Goal: Task Accomplishment & Management: Manage account settings

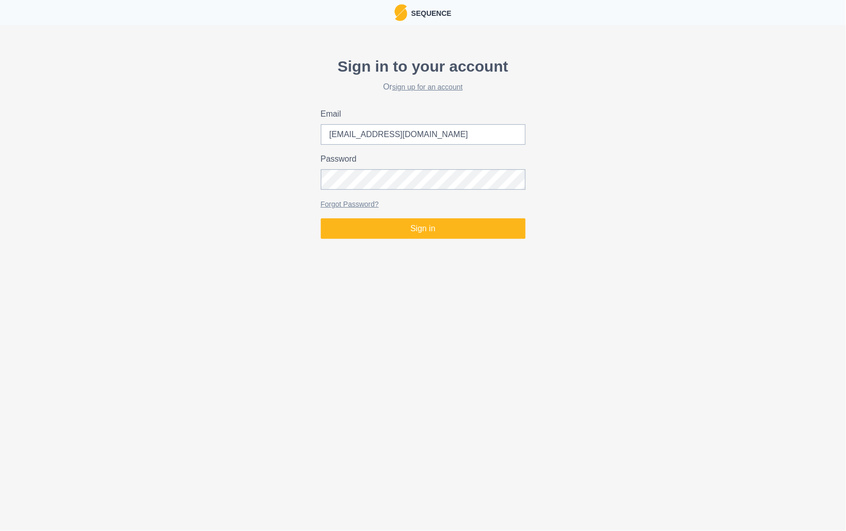
type input "[EMAIL_ADDRESS][DOMAIN_NAME]"
click at [321, 219] on button "Sign in" at bounding box center [423, 229] width 205 height 20
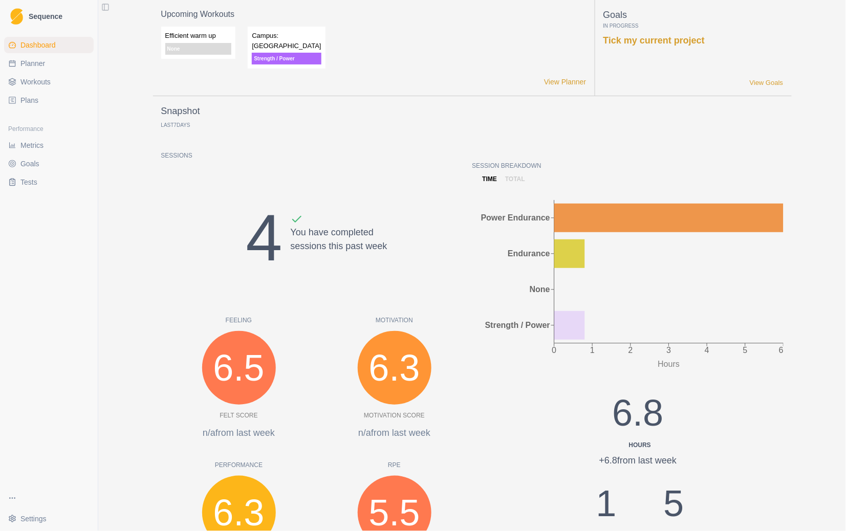
click at [32, 70] on link "Planner" at bounding box center [49, 63] width 90 height 16
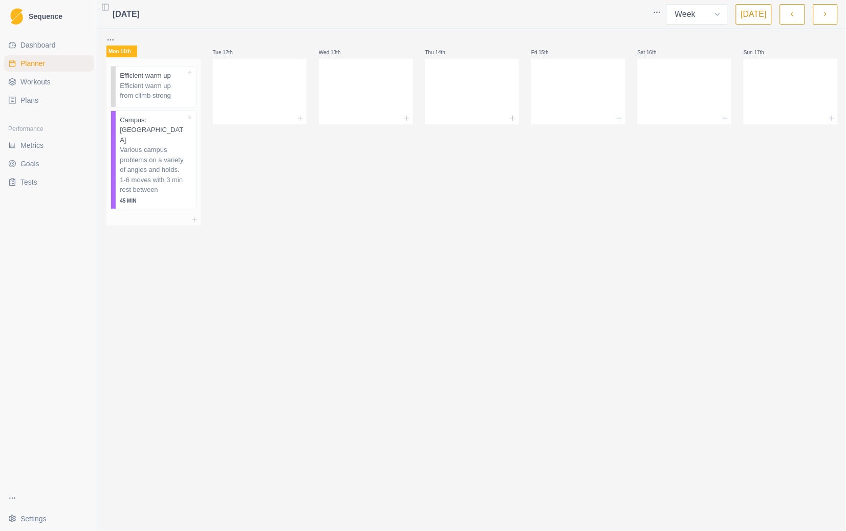
click at [160, 145] on p "Various campus problems on a variety of angles and holds. 1-6 moves with 3 min …" at bounding box center [153, 170] width 66 height 50
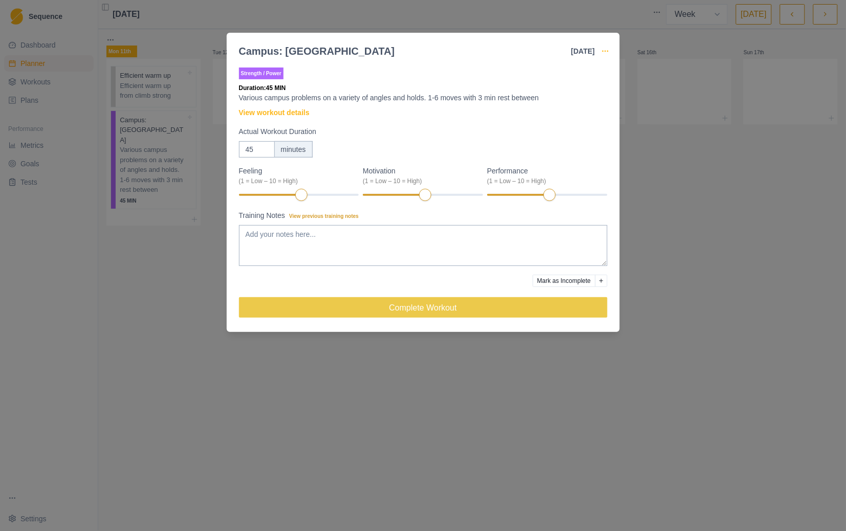
click at [605, 52] on icon "button" at bounding box center [606, 51] width 8 height 8
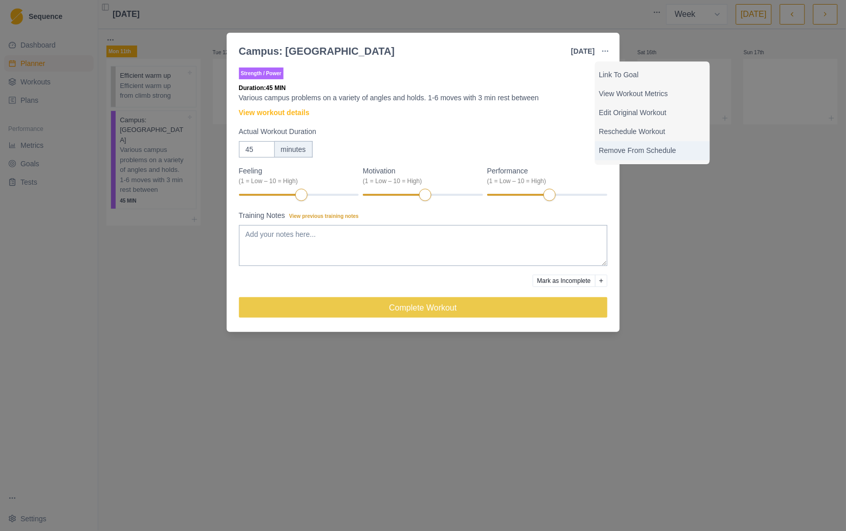
click at [618, 149] on p "Remove From Schedule" at bounding box center [653, 150] width 106 height 11
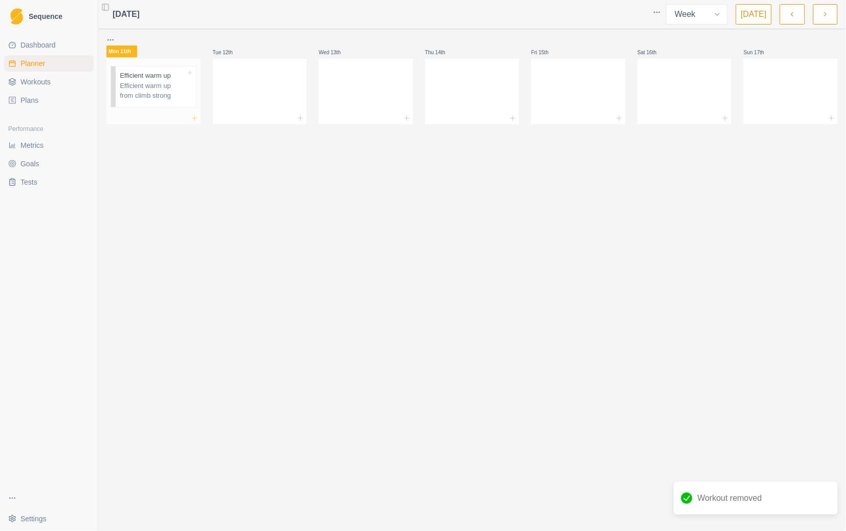
click at [197, 118] on icon at bounding box center [194, 118] width 8 height 8
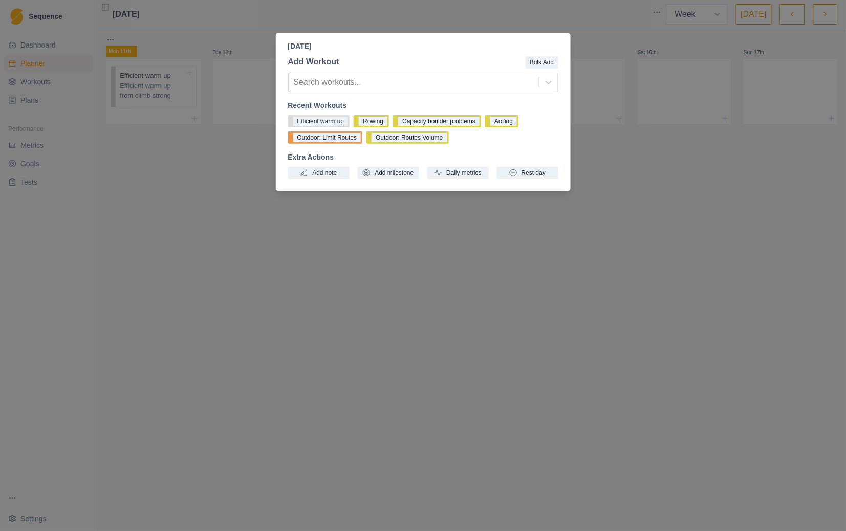
click at [548, 72] on div "Add Workout Bulk Add Search workouts... Recent Workouts Efficient warm up Rowin…" at bounding box center [423, 118] width 295 height 132
click at [546, 79] on icon at bounding box center [549, 82] width 10 height 10
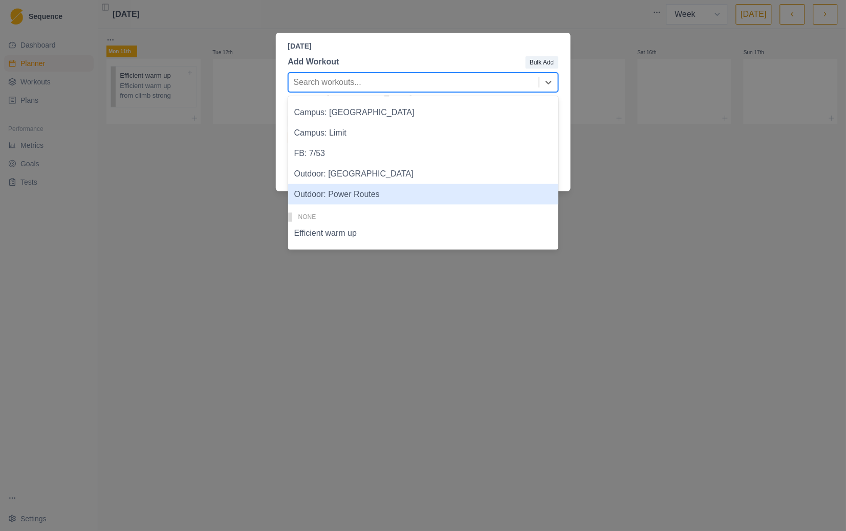
scroll to position [6, 0]
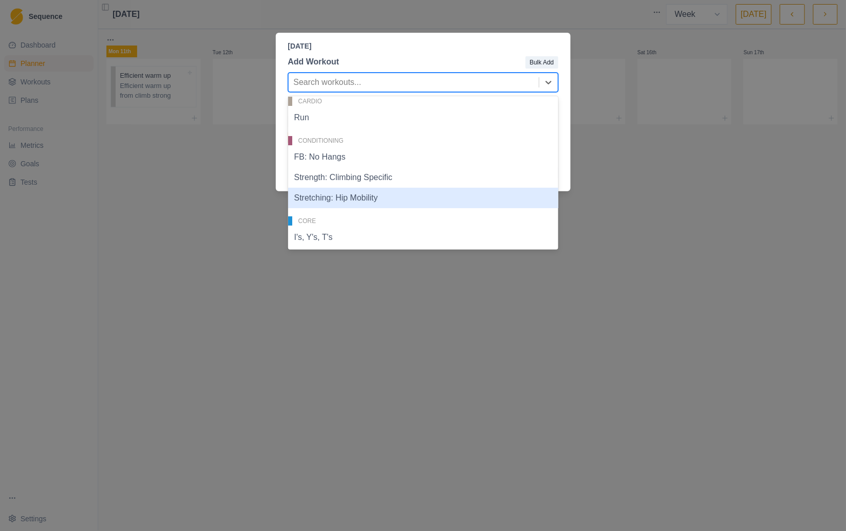
click at [713, 275] on div "[DATE] Add Workout Bulk Add 23 results available. Use Up and Down to choose opt…" at bounding box center [423, 265] width 846 height 531
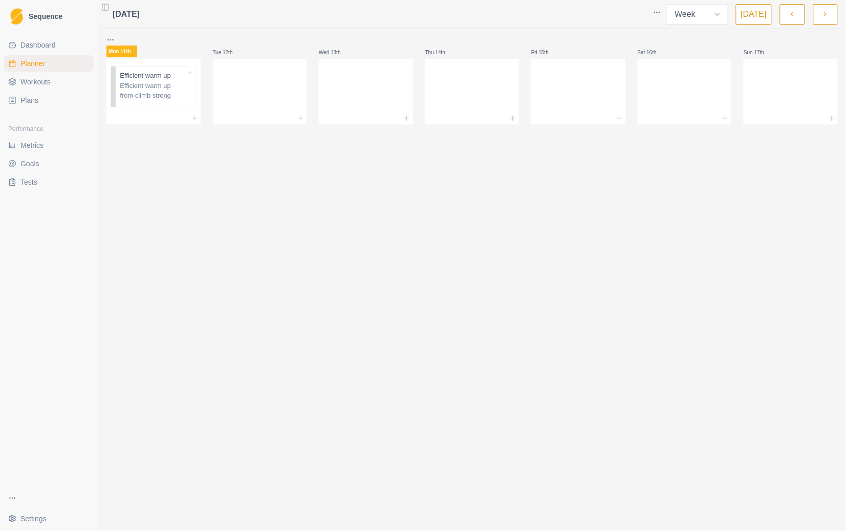
click at [77, 80] on link "Workouts" at bounding box center [49, 82] width 90 height 16
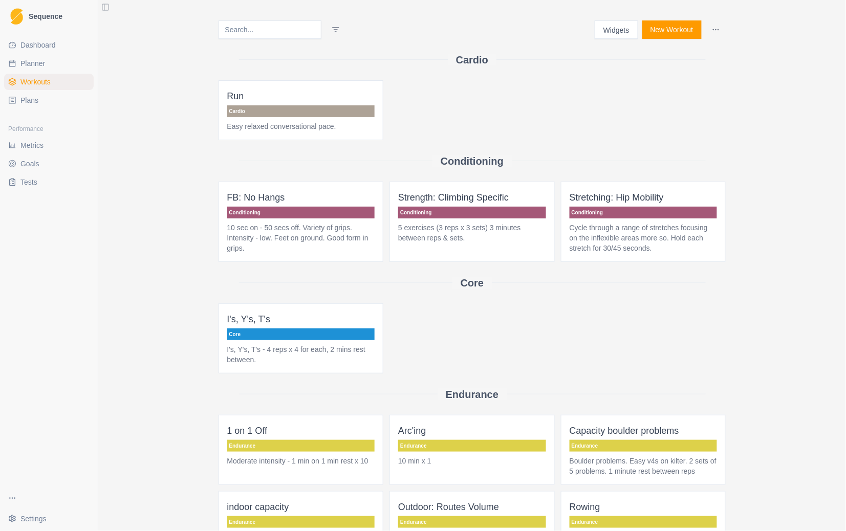
click at [46, 62] on link "Planner" at bounding box center [49, 63] width 90 height 16
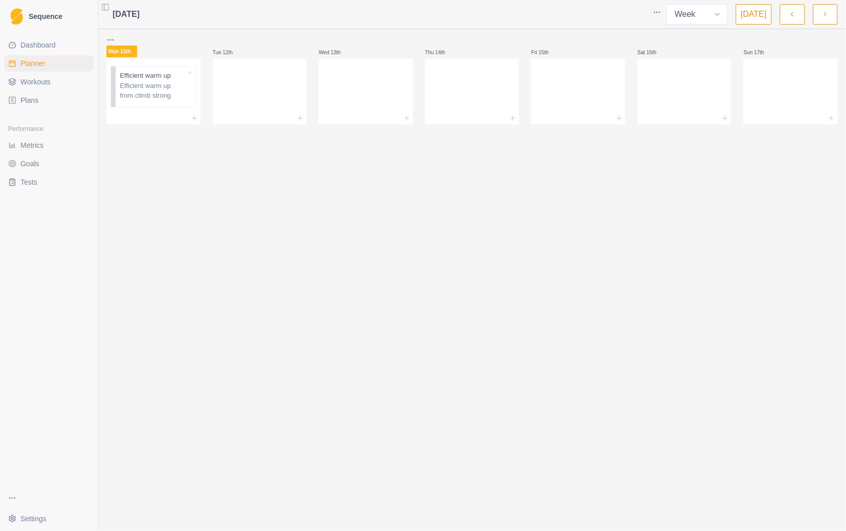
click at [40, 86] on span "Workouts" at bounding box center [35, 82] width 30 height 10
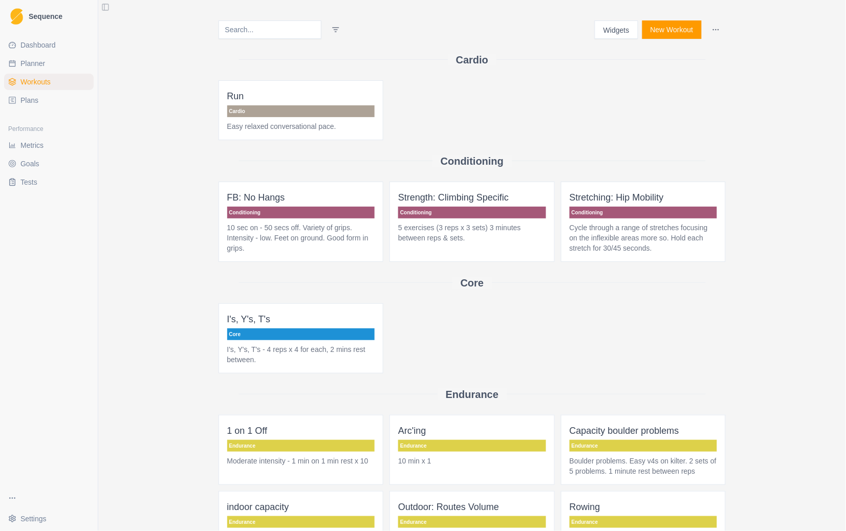
click at [666, 31] on button "New Workout" at bounding box center [672, 29] width 59 height 18
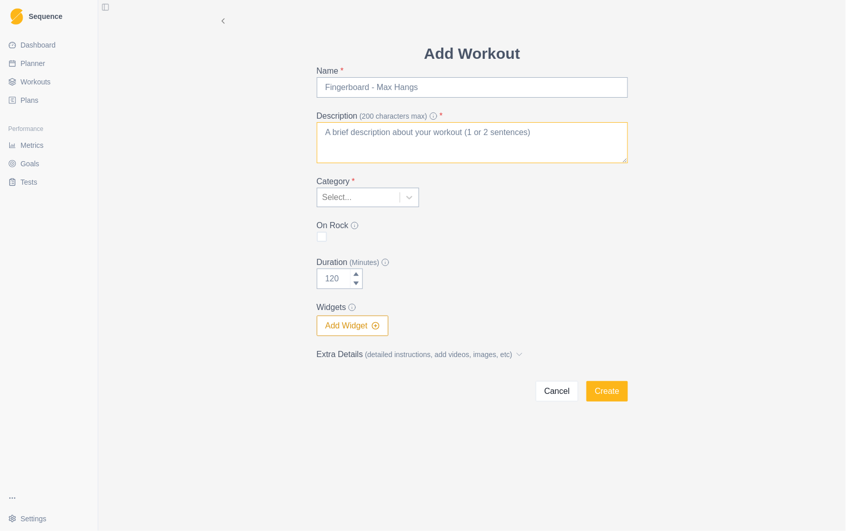
click at [409, 134] on textarea "Description (200 characters max) *" at bounding box center [472, 142] width 311 height 41
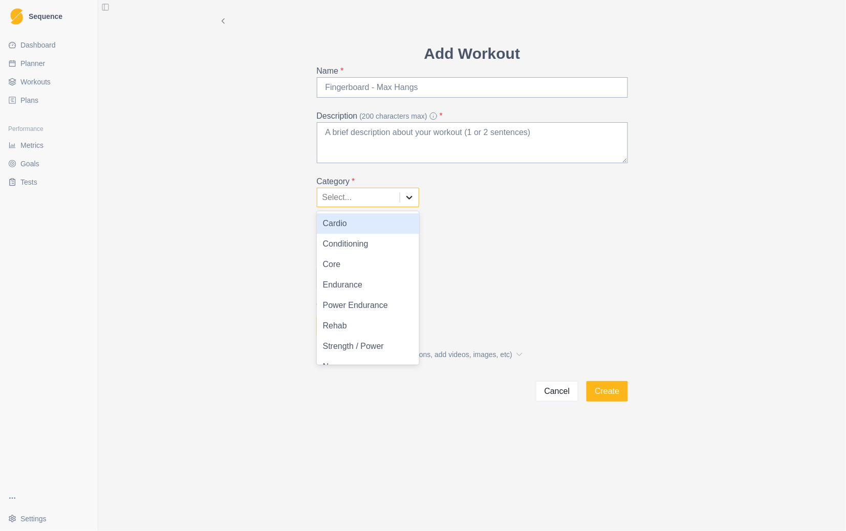
click at [411, 199] on icon at bounding box center [409, 198] width 10 height 10
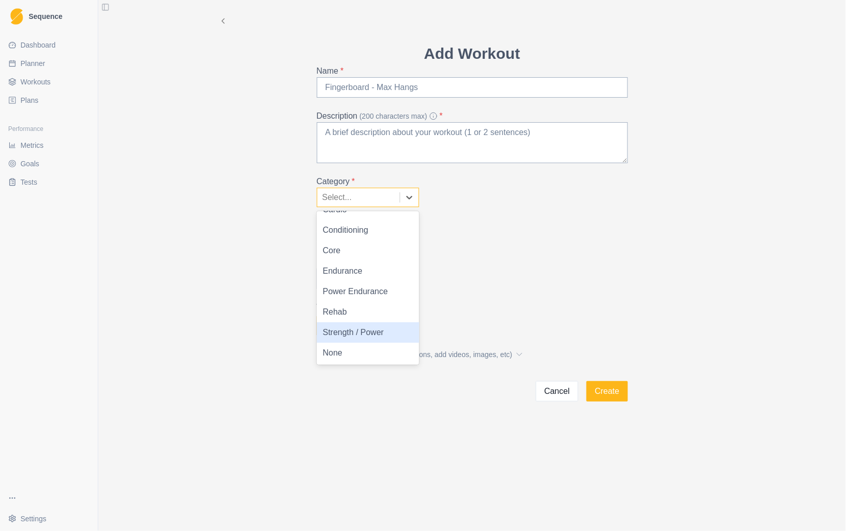
click at [371, 331] on div "Strength / Power" at bounding box center [368, 333] width 102 height 20
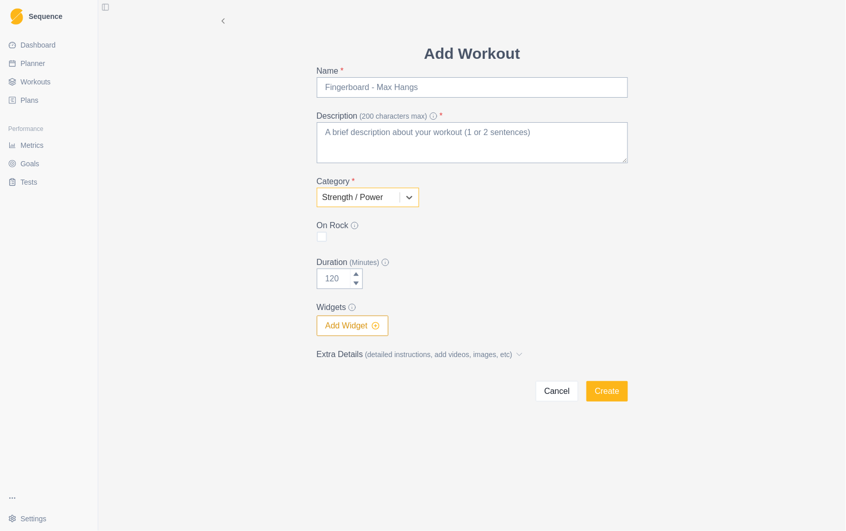
click at [379, 328] on icon "button" at bounding box center [376, 326] width 8 height 8
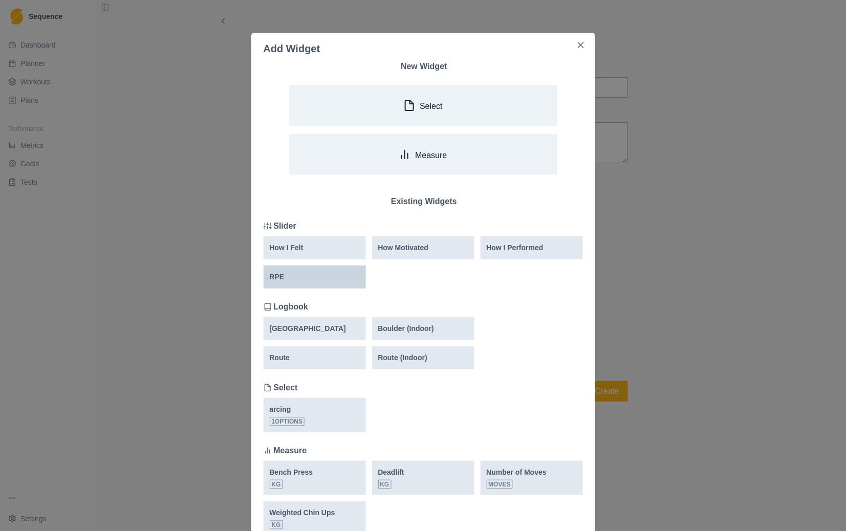
click at [297, 272] on div "RPE" at bounding box center [315, 277] width 90 height 11
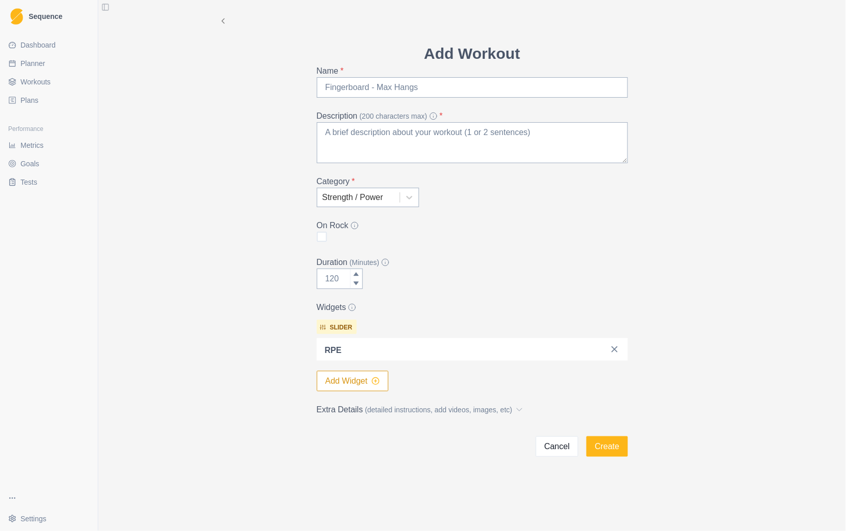
click at [374, 380] on circle "button" at bounding box center [376, 381] width 7 height 7
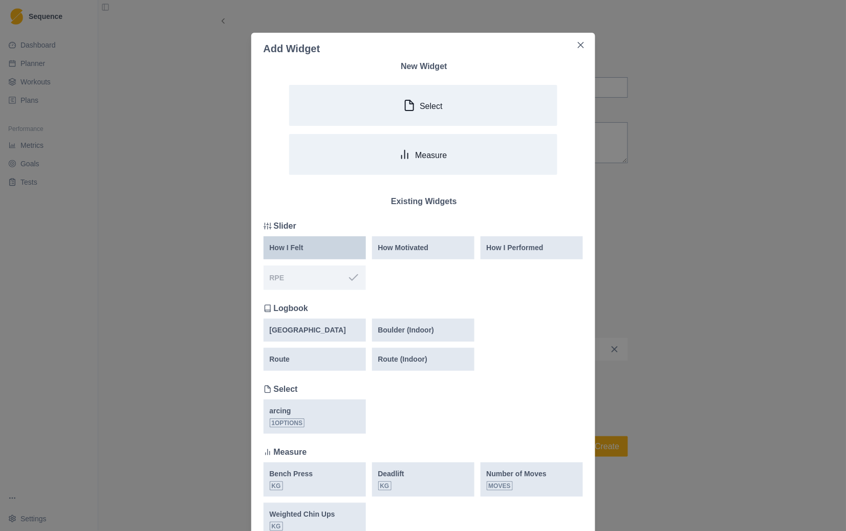
click at [326, 244] on div "How I Felt" at bounding box center [315, 248] width 90 height 11
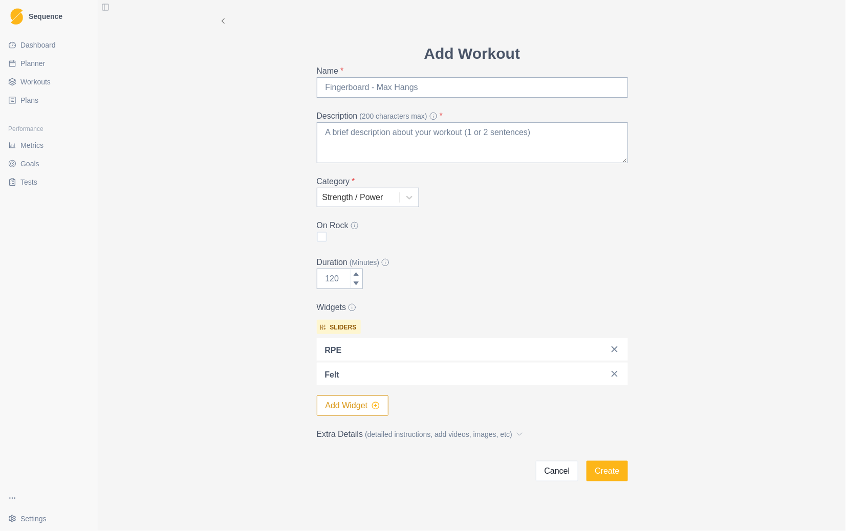
click at [375, 406] on line "button" at bounding box center [376, 406] width 3 height 0
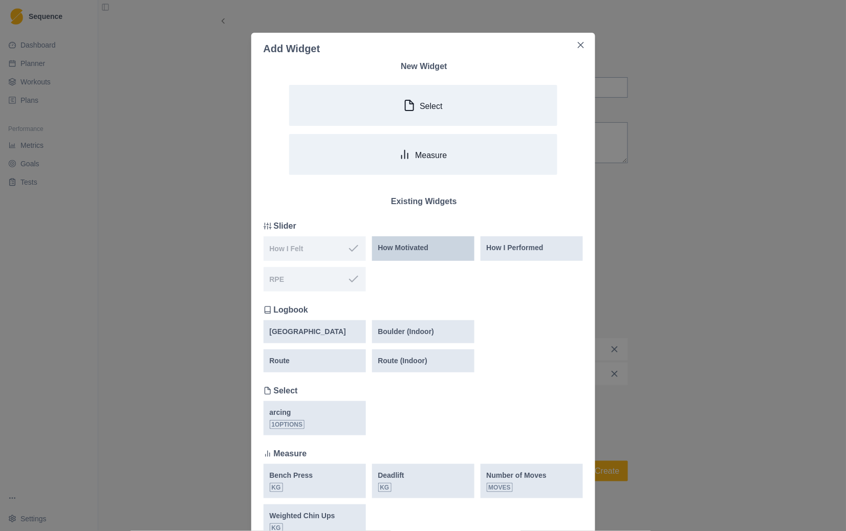
click at [423, 245] on p "How Motivated" at bounding box center [403, 248] width 51 height 11
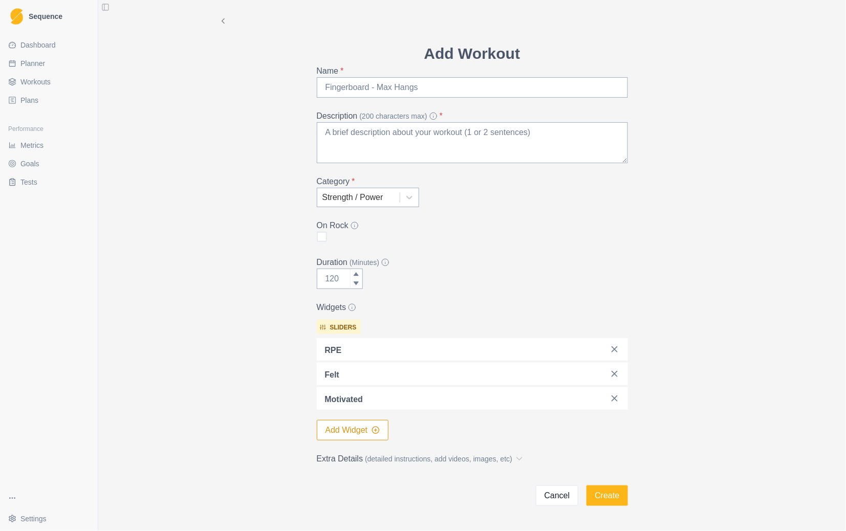
click at [348, 431] on button "Add Widget" at bounding box center [353, 430] width 72 height 20
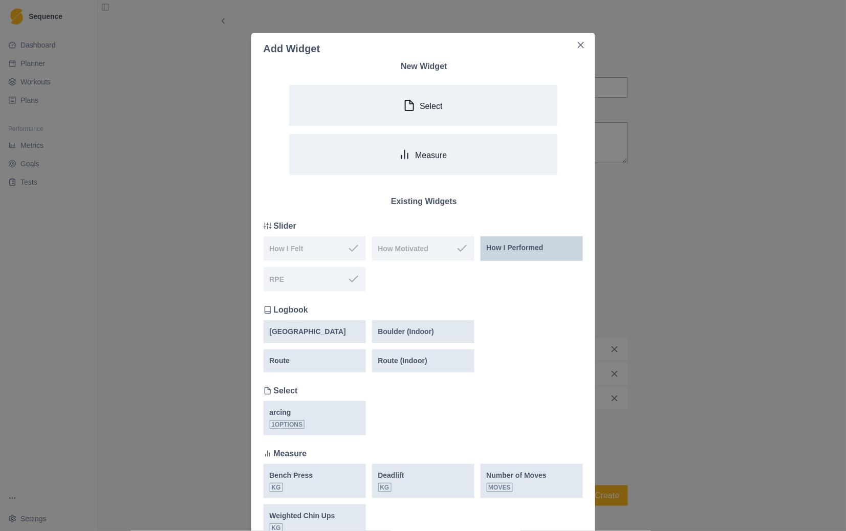
click at [503, 246] on p "How I Performed" at bounding box center [515, 248] width 57 height 11
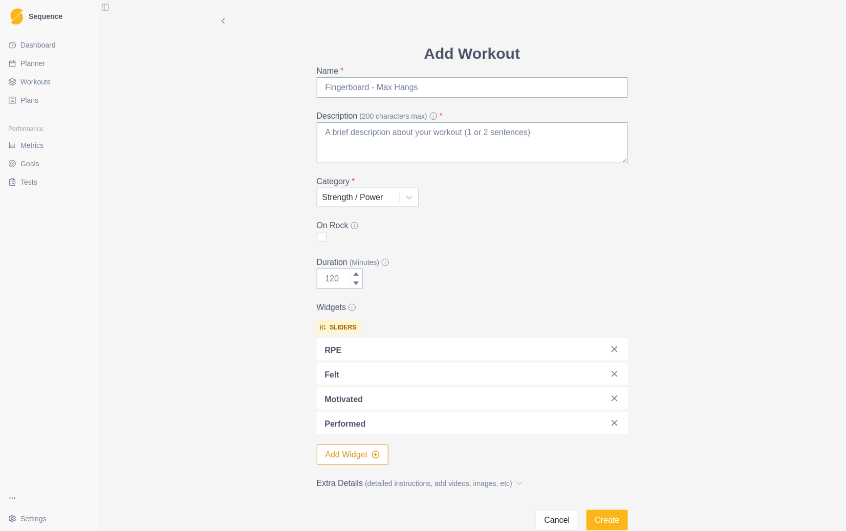
click at [338, 455] on button "Add Widget" at bounding box center [353, 455] width 72 height 20
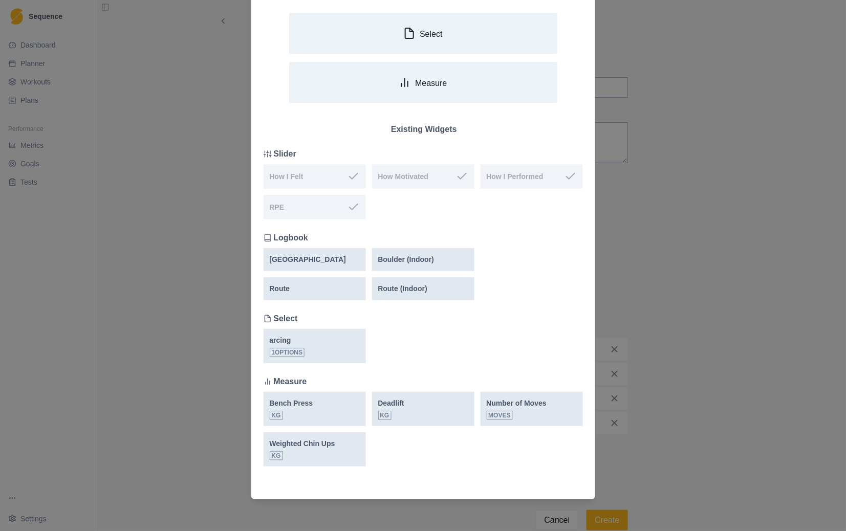
scroll to position [8, 0]
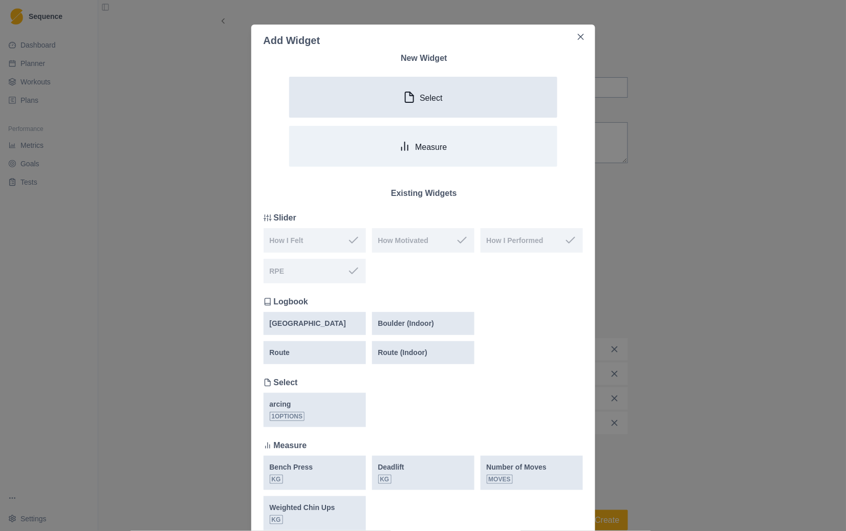
click at [411, 95] on icon "button" at bounding box center [409, 97] width 12 height 12
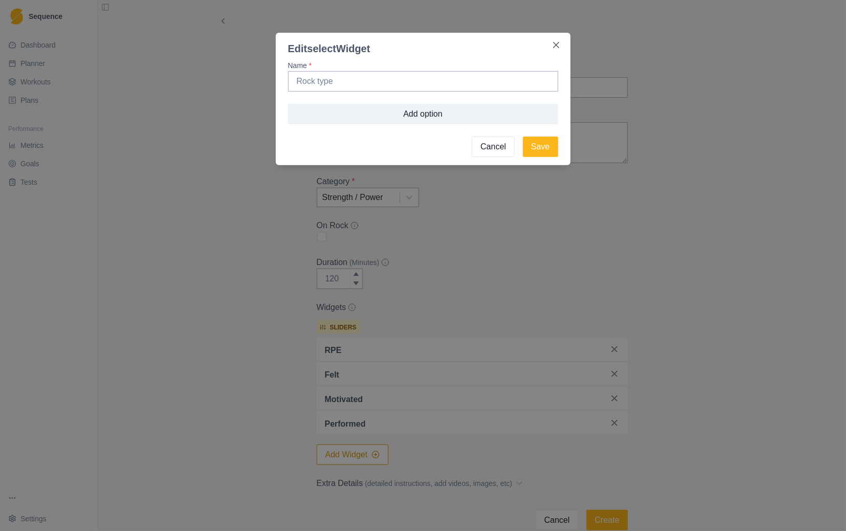
click at [508, 149] on button "Cancel" at bounding box center [493, 147] width 43 height 20
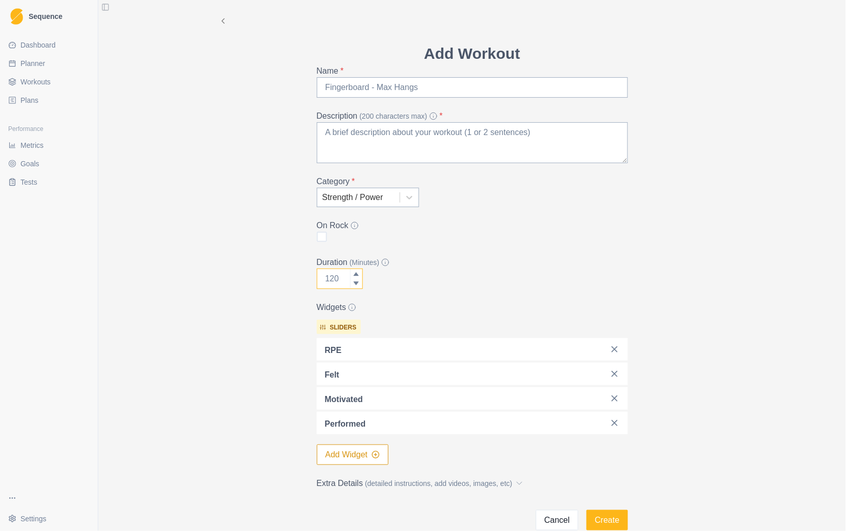
drag, startPoint x: 337, startPoint y: 279, endPoint x: 269, endPoint y: 281, distance: 67.6
click at [269, 281] on div "Add Workout Name * Description (200 characters max) * Category * Strength / Pow…" at bounding box center [472, 265] width 524 height 531
drag, startPoint x: 339, startPoint y: 280, endPoint x: 291, endPoint y: 280, distance: 48.6
click at [291, 280] on div "Add Workout Name * Description (200 characters max) * Category * Strength / Pow…" at bounding box center [472, 265] width 524 height 531
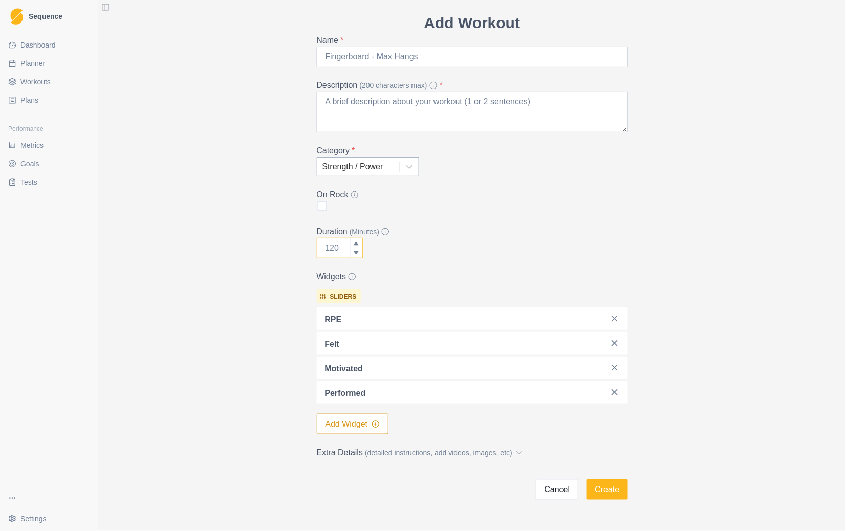
scroll to position [56, 0]
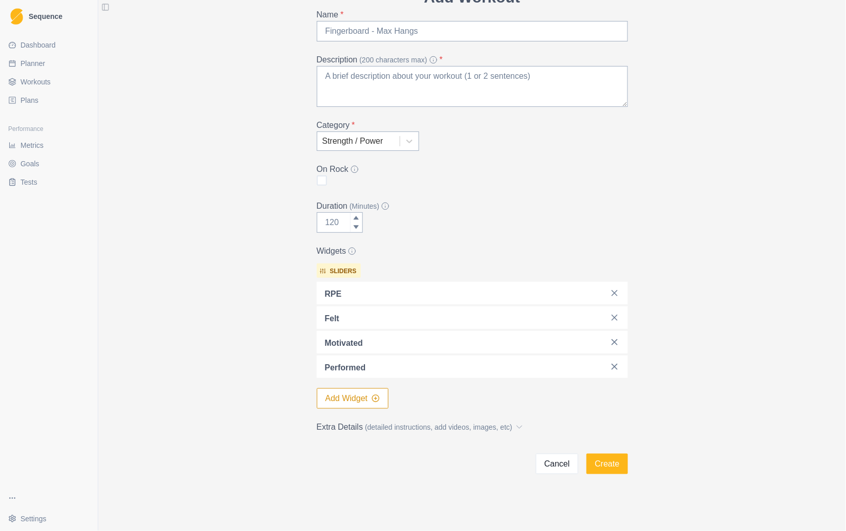
click at [377, 397] on button "Add Widget" at bounding box center [353, 399] width 72 height 20
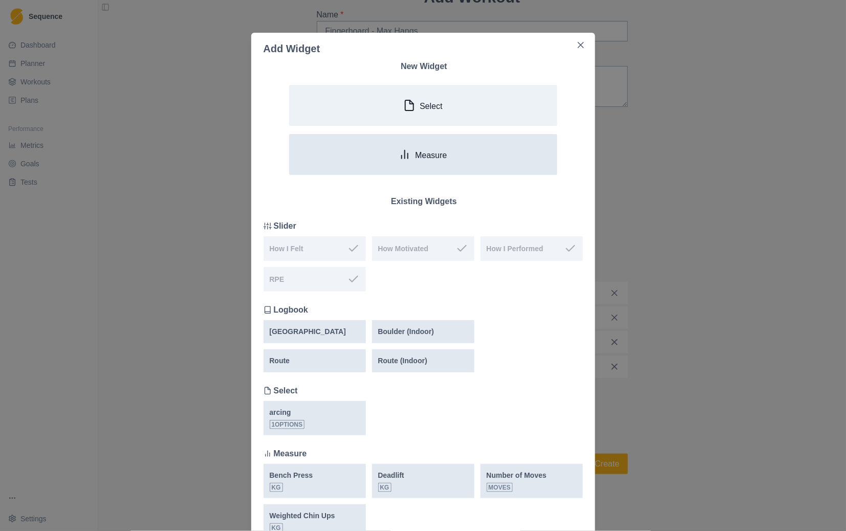
click at [422, 161] on button "Measure" at bounding box center [423, 154] width 268 height 41
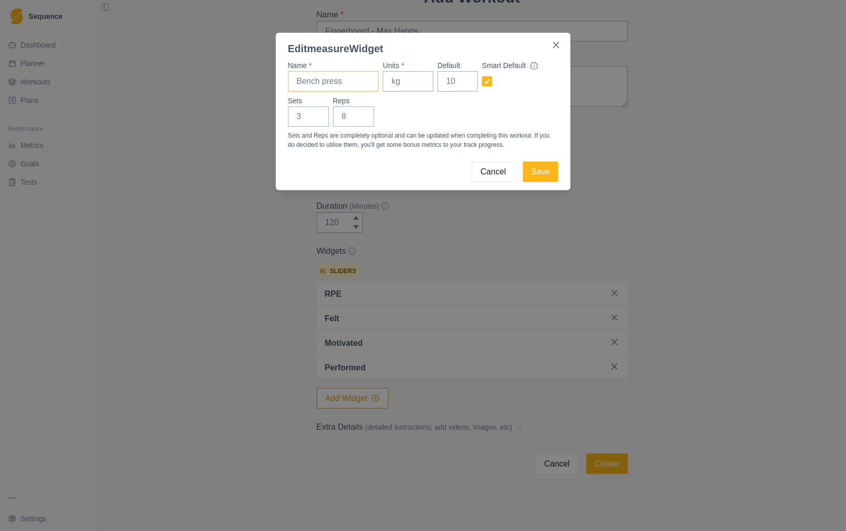
click at [331, 80] on input "Name *" at bounding box center [333, 81] width 91 height 20
type input "m"
type input "f"
type input "Dead hang, straight arm, half crimp"
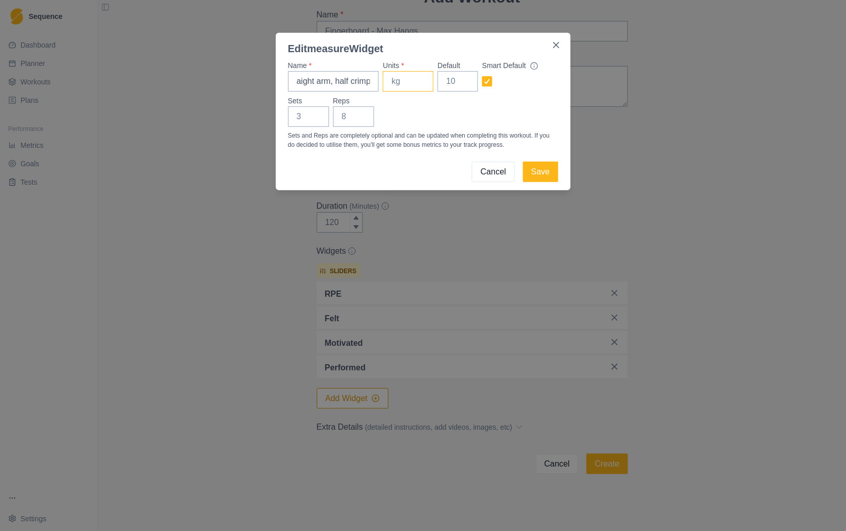
scroll to position [0, 0]
click at [408, 88] on input "Units *" at bounding box center [408, 81] width 51 height 20
click at [543, 167] on button "Save" at bounding box center [540, 172] width 35 height 20
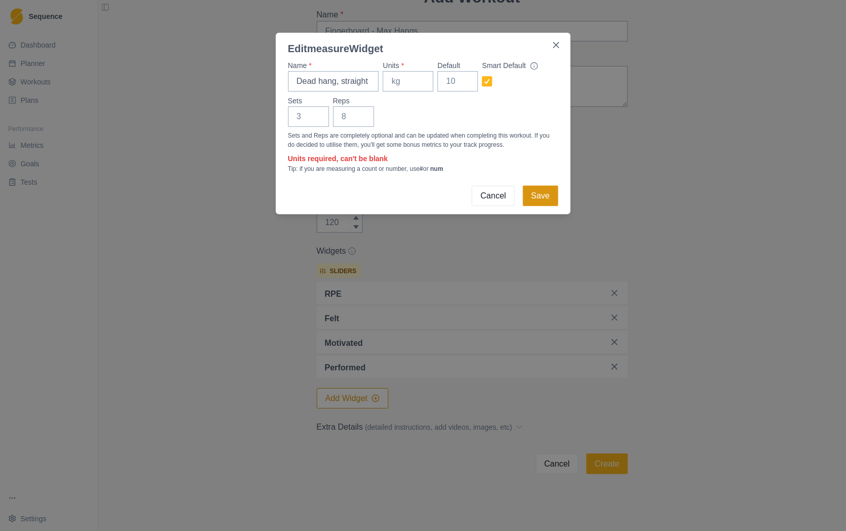
click at [546, 196] on button "Save" at bounding box center [540, 196] width 35 height 20
click at [504, 203] on button "Cancel" at bounding box center [493, 196] width 43 height 20
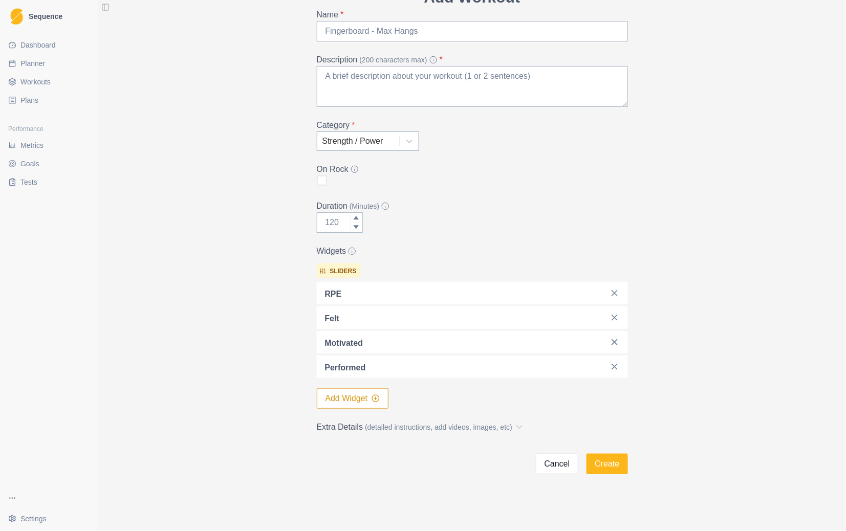
click at [35, 150] on span "Metrics" at bounding box center [31, 145] width 23 height 10
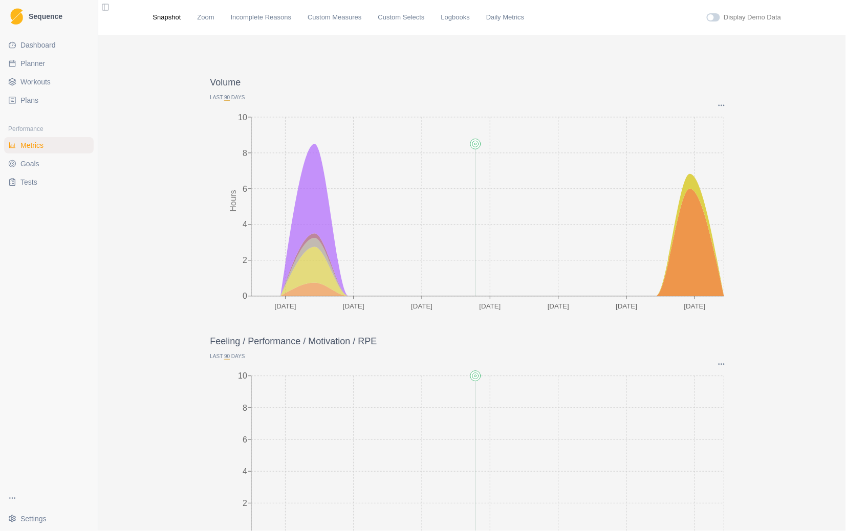
click at [37, 157] on link "Goals" at bounding box center [49, 164] width 90 height 16
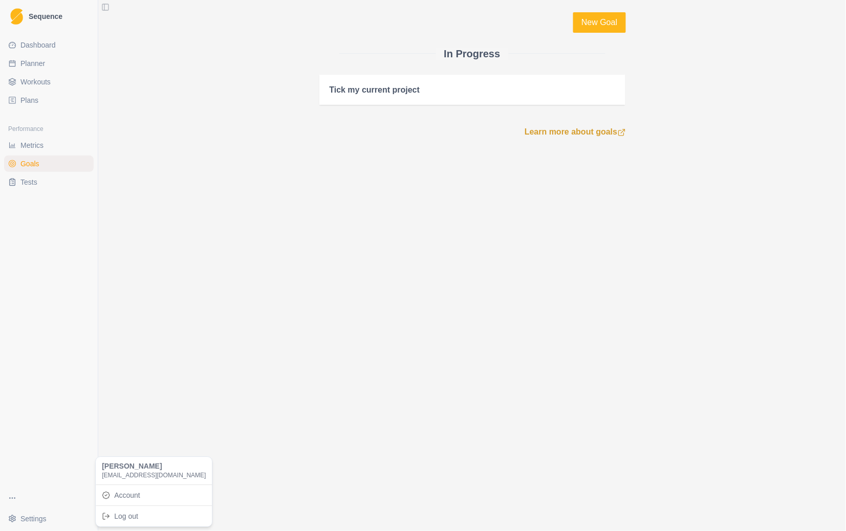
click at [30, 516] on html "Sequence Dashboard Planner Workouts Plans Performance Metrics Goals Tests Setti…" at bounding box center [423, 265] width 846 height 531
click at [147, 497] on link "Account" at bounding box center [154, 495] width 112 height 16
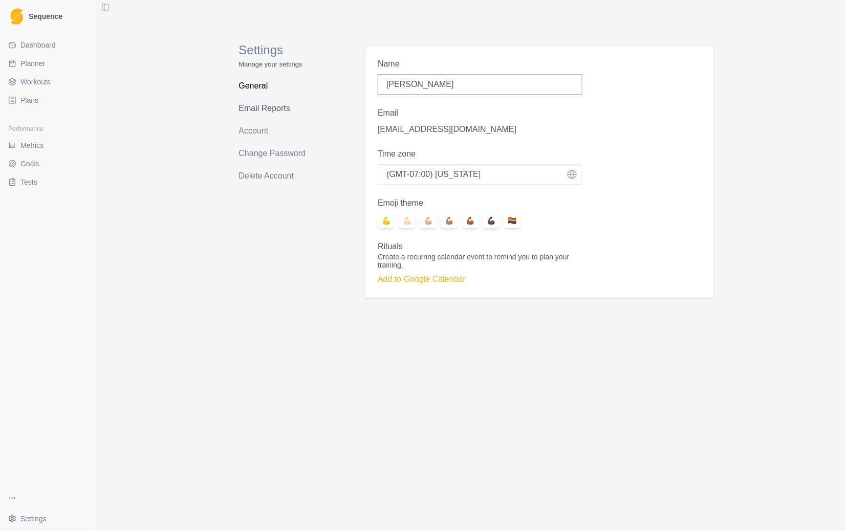
click at [257, 111] on link "Email Reports" at bounding box center [279, 108] width 81 height 16
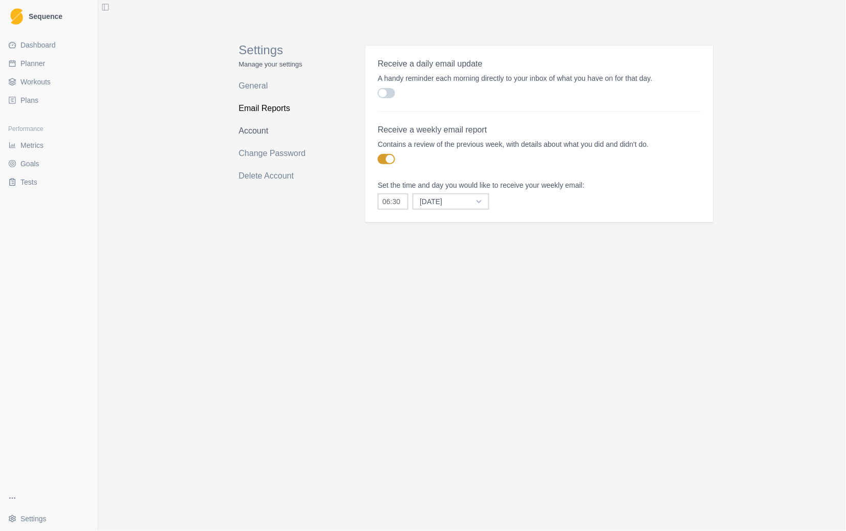
click at [257, 126] on link "Account" at bounding box center [279, 131] width 81 height 16
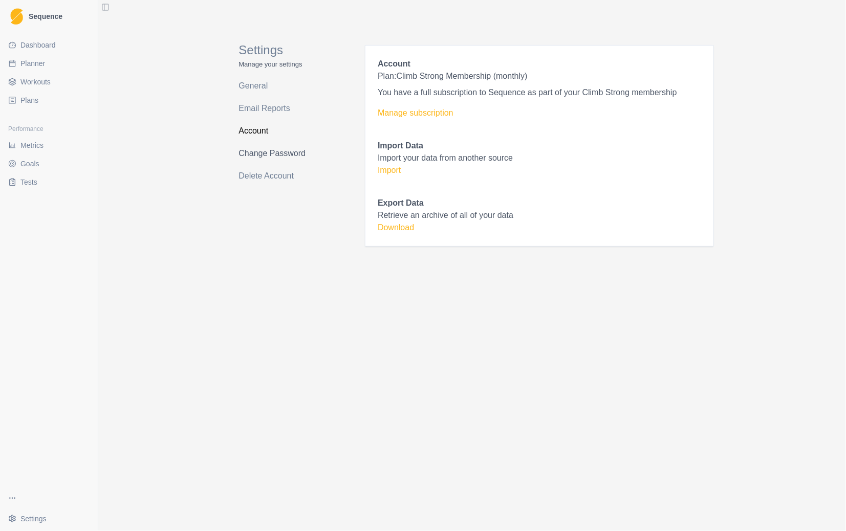
click at [269, 149] on link "Change Password" at bounding box center [279, 153] width 81 height 16
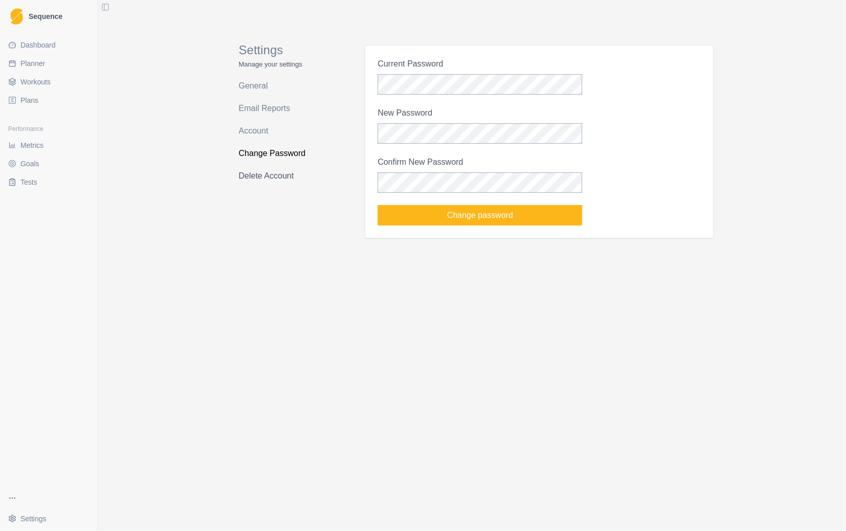
click at [253, 183] on link "Delete Account" at bounding box center [279, 176] width 81 height 16
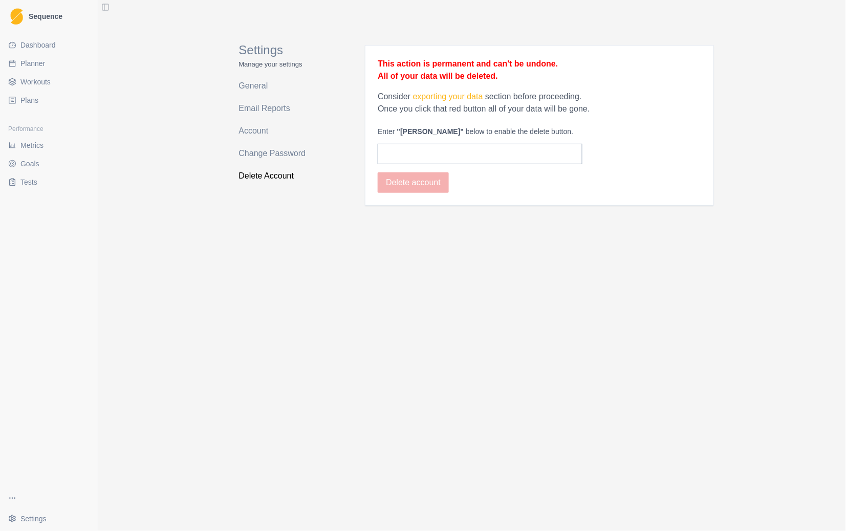
drag, startPoint x: 253, startPoint y: 183, endPoint x: 230, endPoint y: 219, distance: 42.6
click at [230, 219] on div "Settings Manage your settings General Email Reports Account Change Password Del…" at bounding box center [472, 115] width 524 height 231
click at [254, 87] on link "General" at bounding box center [279, 86] width 81 height 16
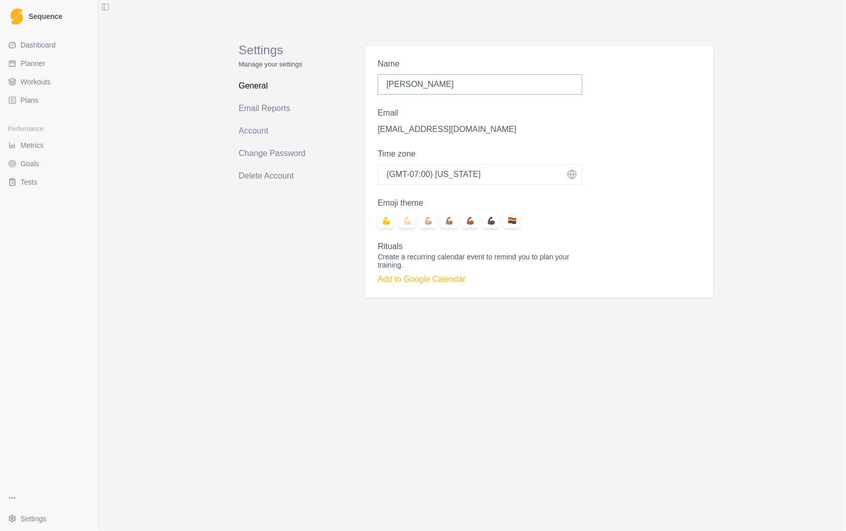
click at [36, 178] on link "Tests" at bounding box center [49, 182] width 90 height 16
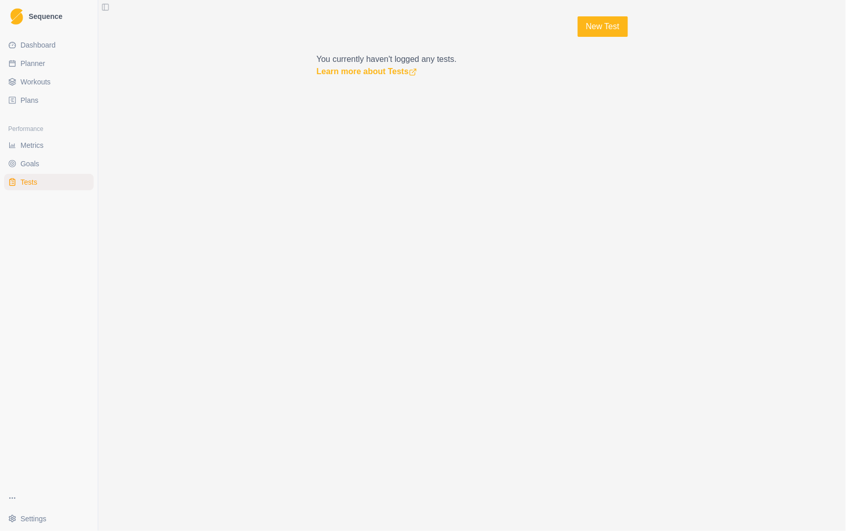
click at [39, 160] on link "Goals" at bounding box center [49, 164] width 90 height 16
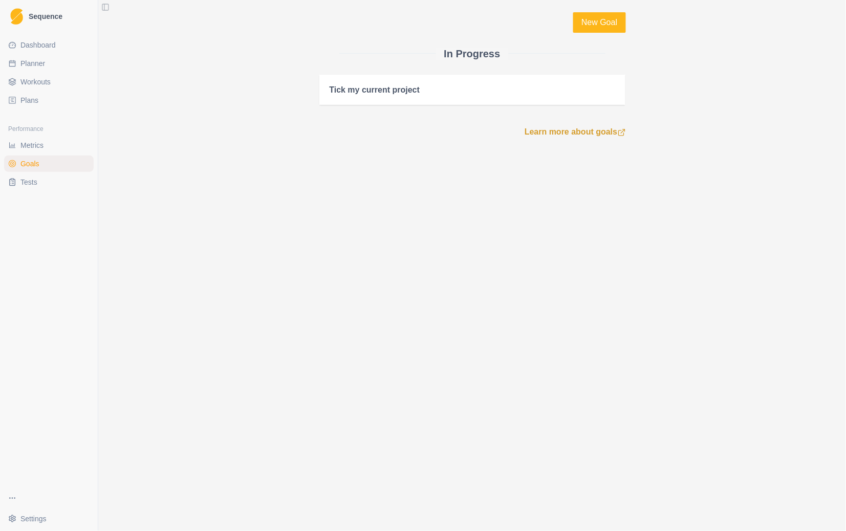
click at [39, 146] on span "Metrics" at bounding box center [31, 145] width 23 height 10
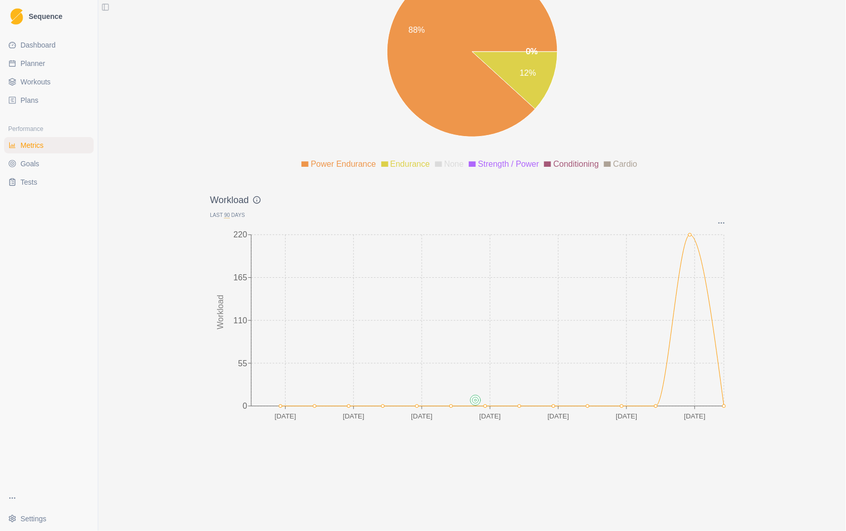
scroll to position [1239, 0]
click at [53, 82] on link "Workouts" at bounding box center [49, 82] width 90 height 16
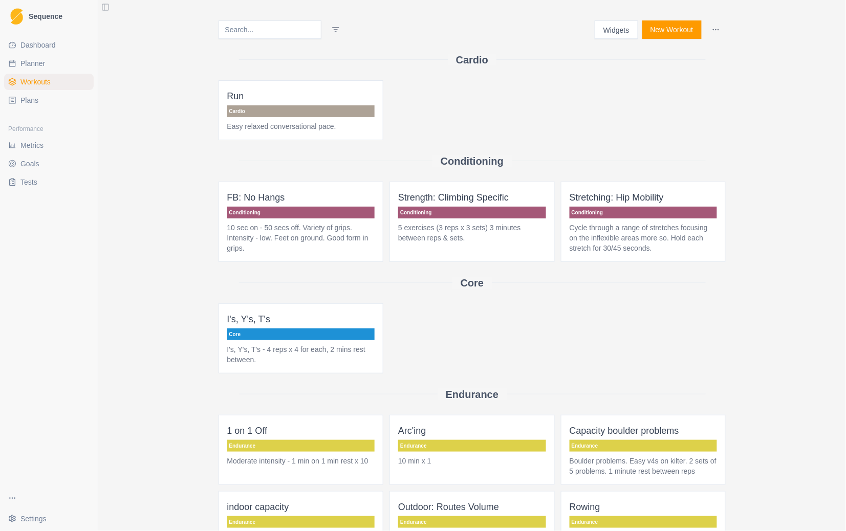
click at [22, 100] on span "Plans" at bounding box center [29, 100] width 18 height 10
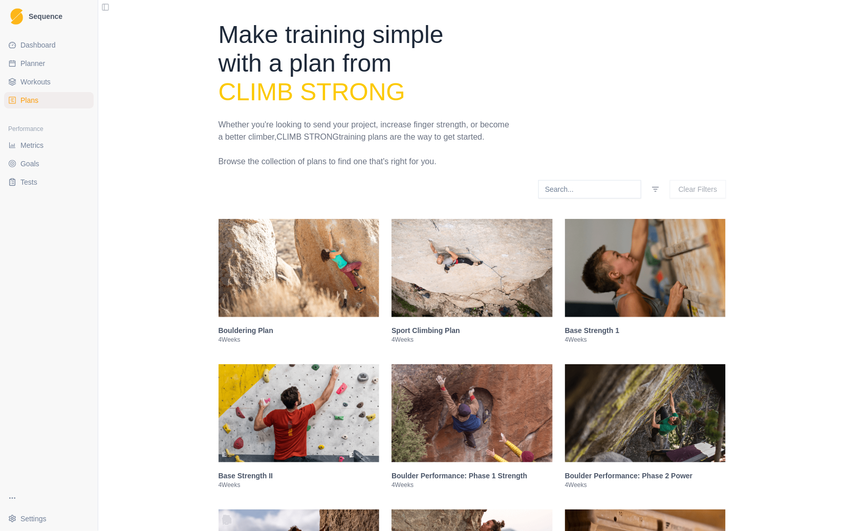
click at [38, 52] on link "Dashboard" at bounding box center [49, 45] width 90 height 16
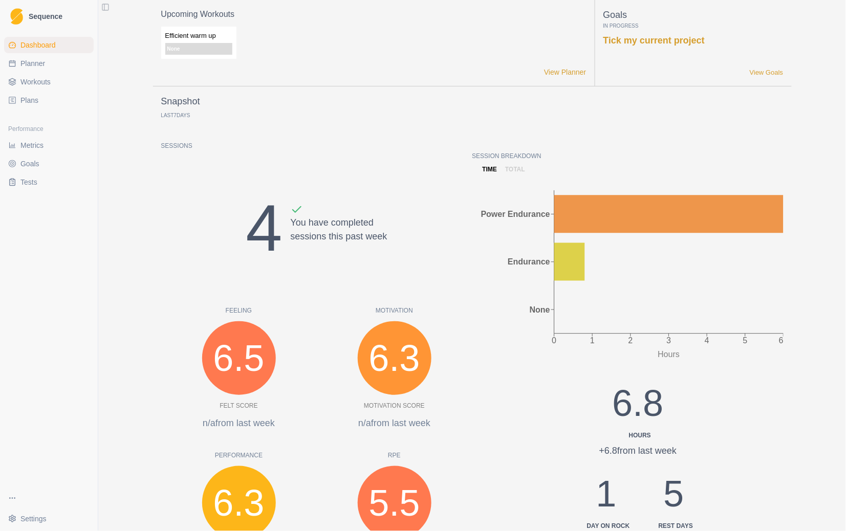
click at [29, 65] on span "Planner" at bounding box center [32, 63] width 25 height 10
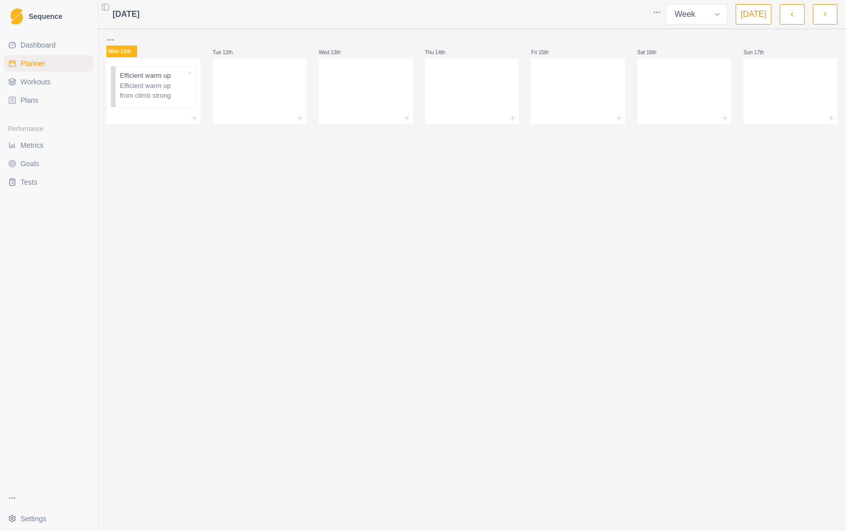
click at [28, 79] on span "Workouts" at bounding box center [35, 82] width 30 height 10
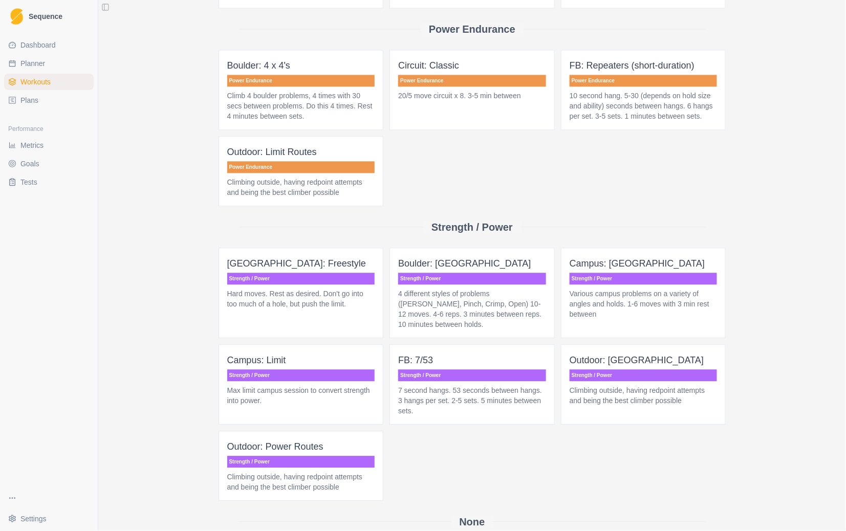
scroll to position [640, 0]
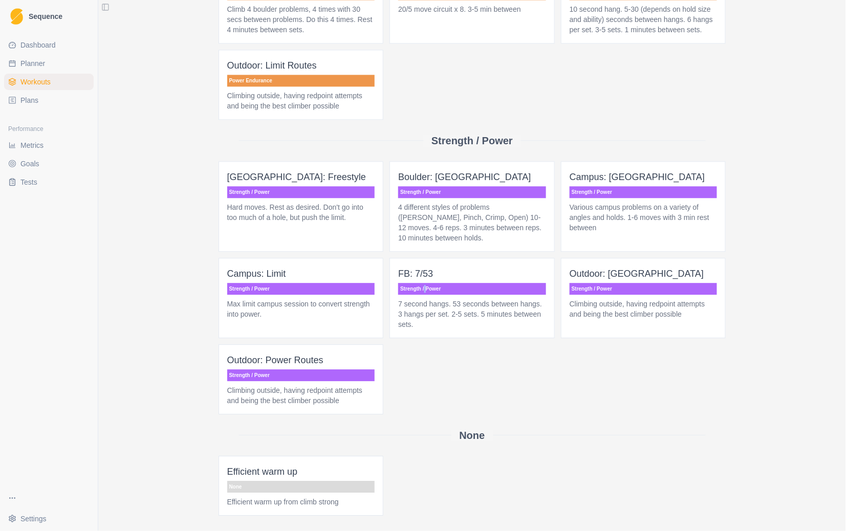
click at [420, 290] on p "Strength / Power" at bounding box center [472, 289] width 148 height 12
